Goal: Information Seeking & Learning: Learn about a topic

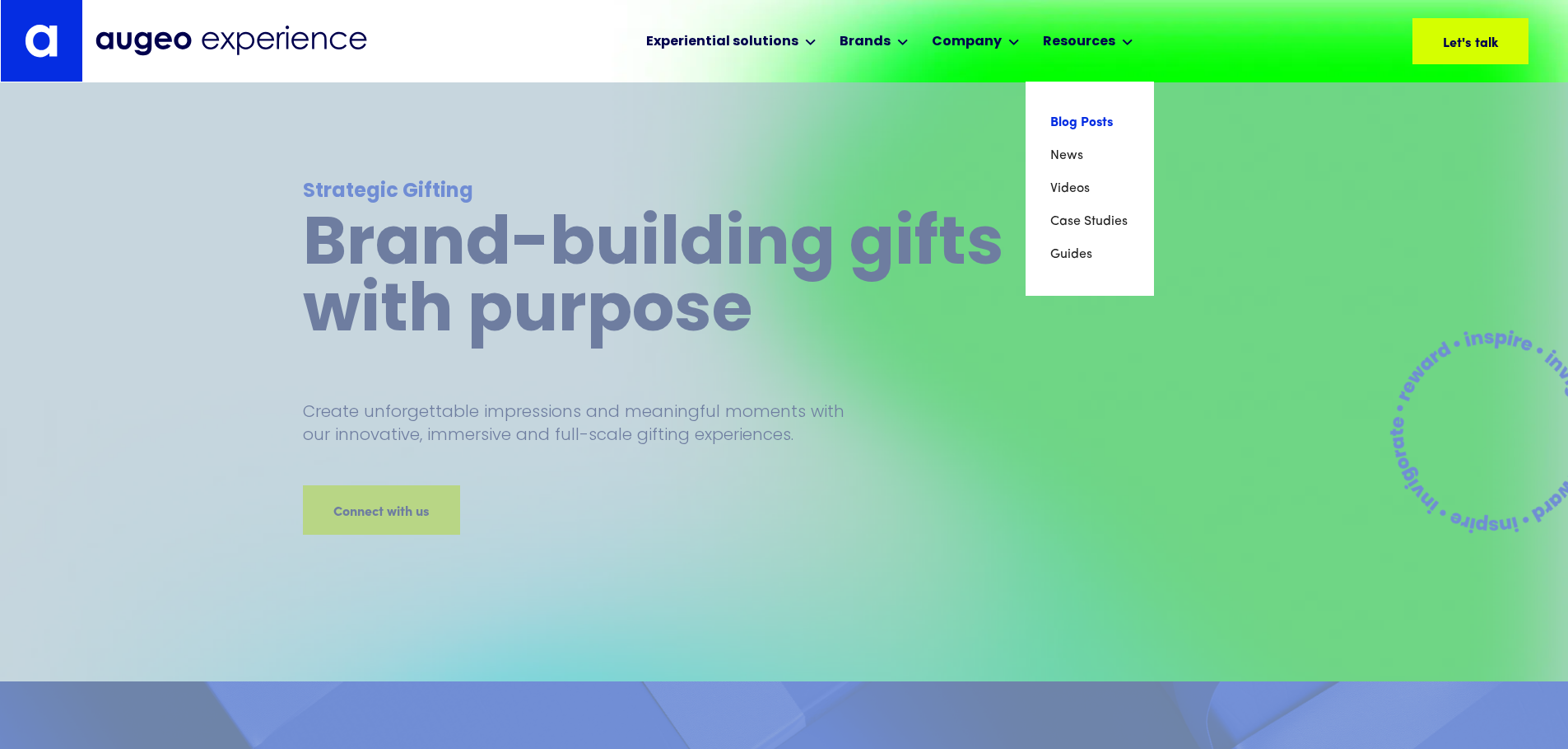
click at [1062, 117] on link "Blog Posts" at bounding box center [1090, 123] width 79 height 33
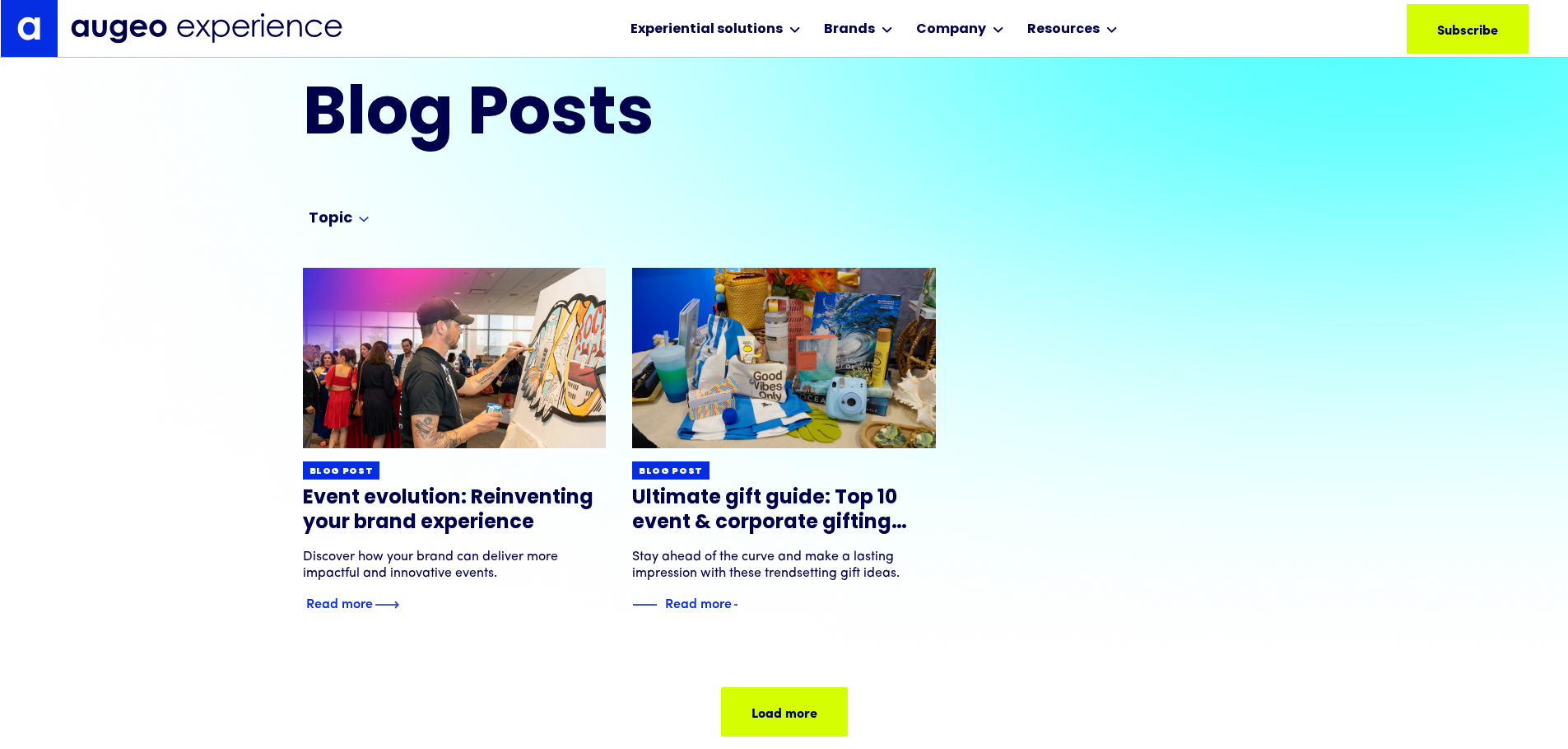
scroll to position [40, 0]
click at [381, 402] on img at bounding box center [454, 358] width 364 height 216
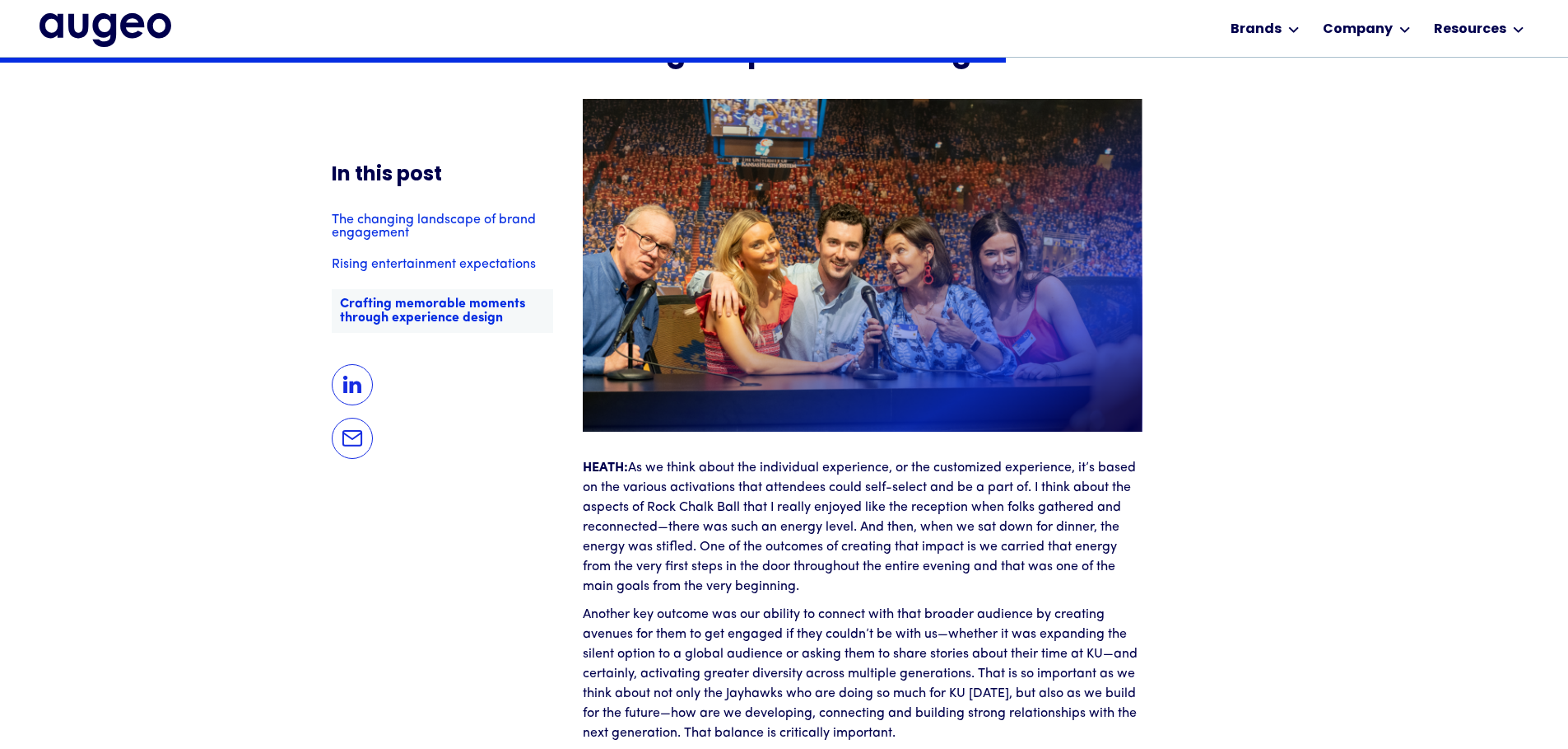
scroll to position [5455, 0]
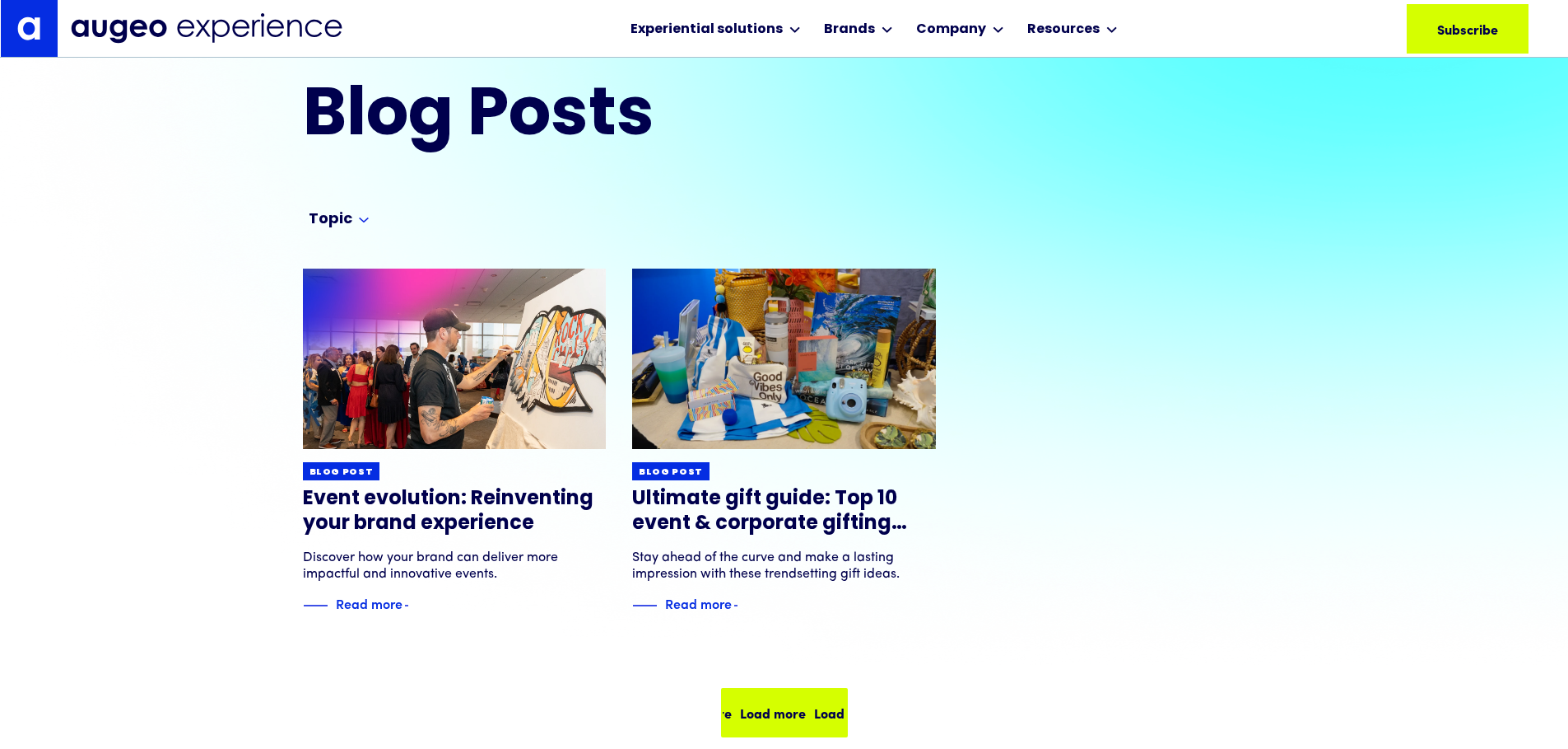
click at [797, 704] on div "Load more" at bounding box center [829, 713] width 66 height 20
click at [329, 216] on div "Topic" at bounding box center [330, 220] width 44 height 20
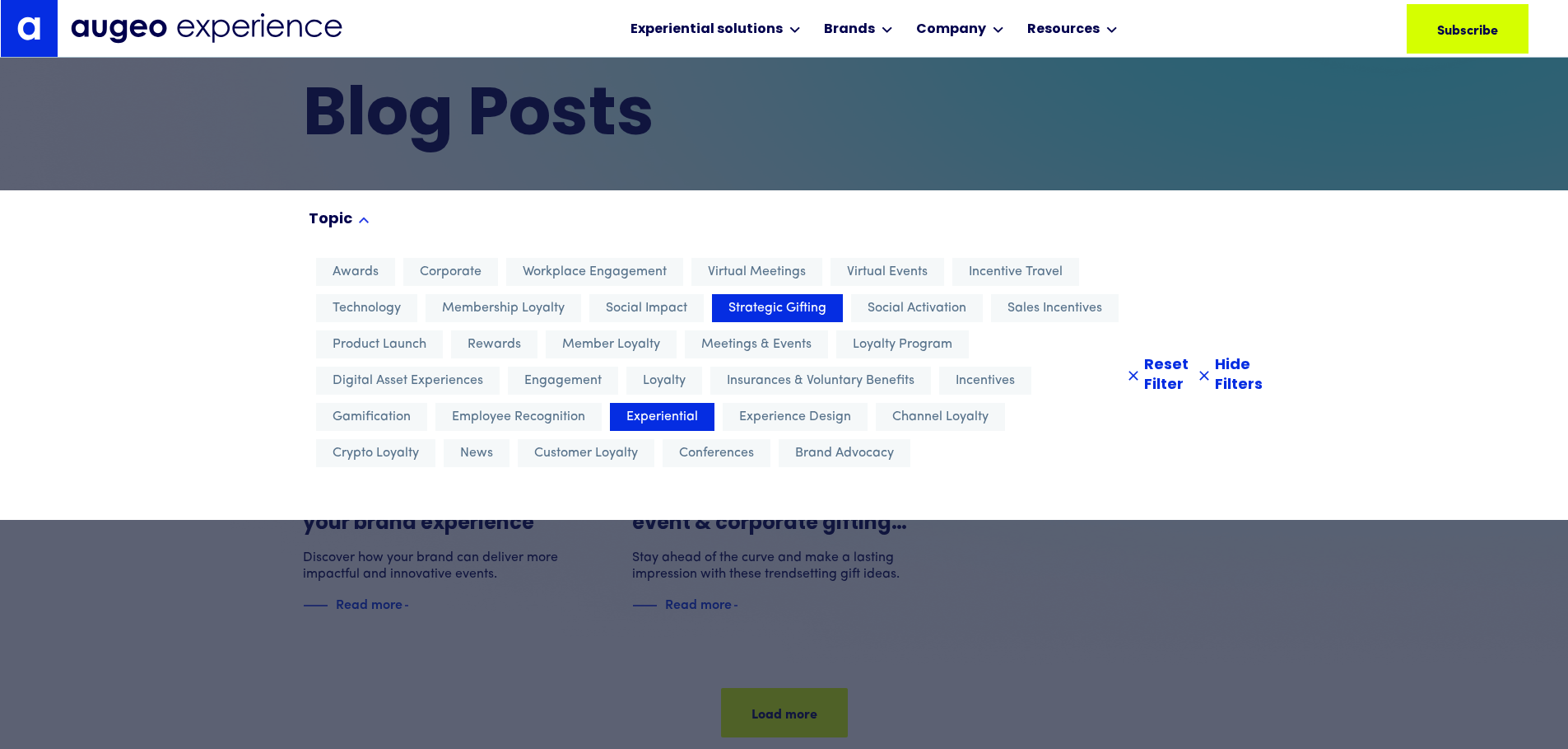
click at [783, 313] on span "Strategic Gifting" at bounding box center [778, 308] width 98 height 20
click at [230, 639] on div at bounding box center [784, 374] width 1568 height 749
